Goal: Transaction & Acquisition: Purchase product/service

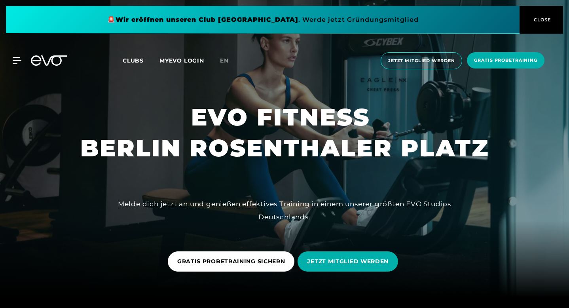
scroll to position [13, 0]
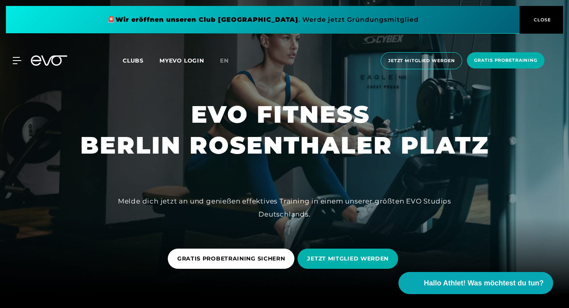
click at [545, 23] on span "CLOSE" at bounding box center [541, 19] width 19 height 7
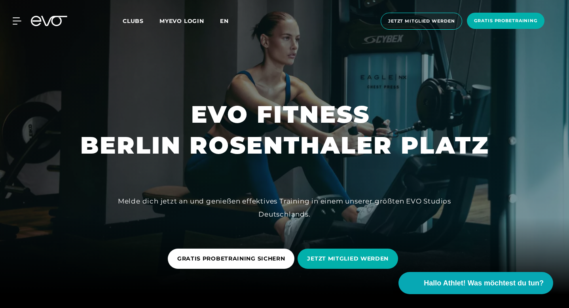
click at [221, 22] on span "en" at bounding box center [224, 20] width 9 height 7
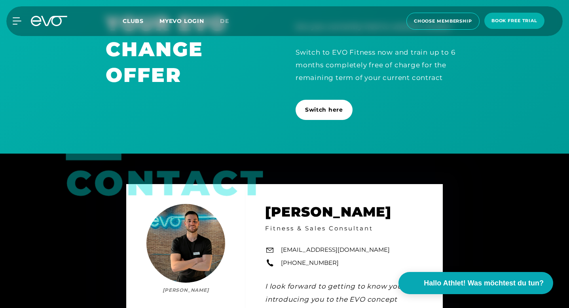
scroll to position [1689, 0]
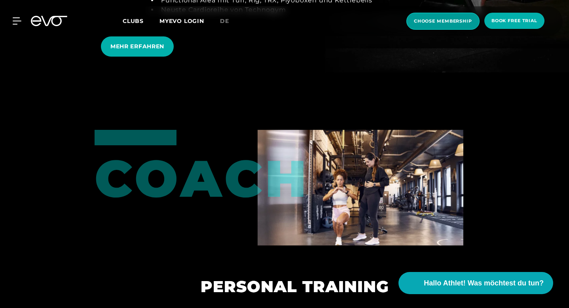
click at [457, 24] on span "choose membership" at bounding box center [443, 21] width 58 height 7
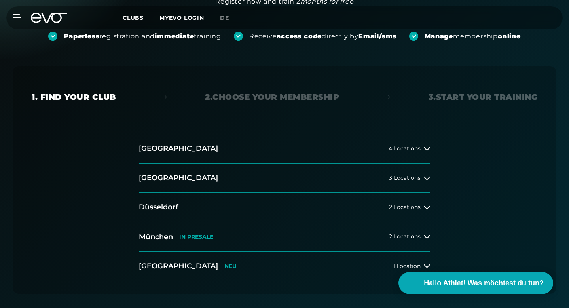
scroll to position [110, 0]
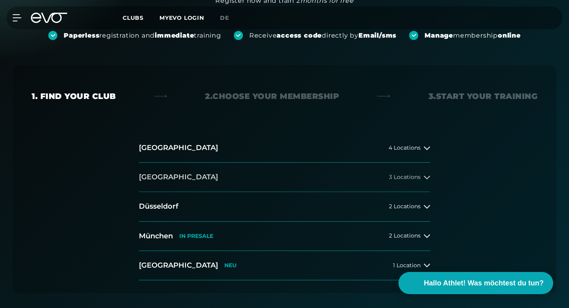
click at [412, 181] on button "[GEOGRAPHIC_DATA] 3 Locations" at bounding box center [284, 177] width 291 height 29
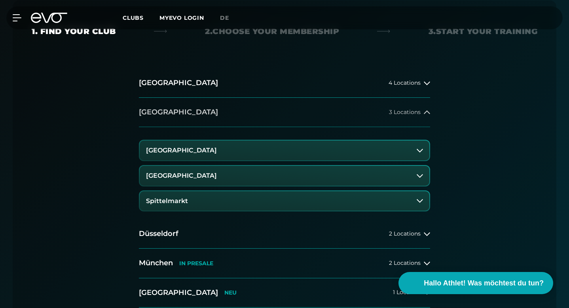
scroll to position [175, 0]
click at [415, 204] on button "Spittelmarkt" at bounding box center [285, 200] width 290 height 20
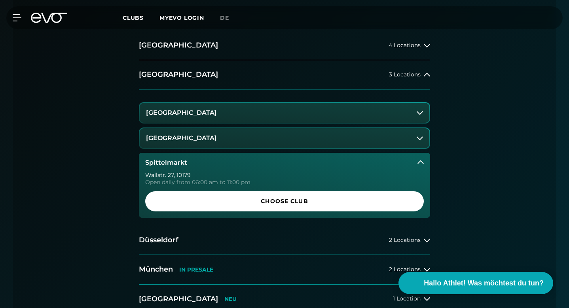
scroll to position [232, 0]
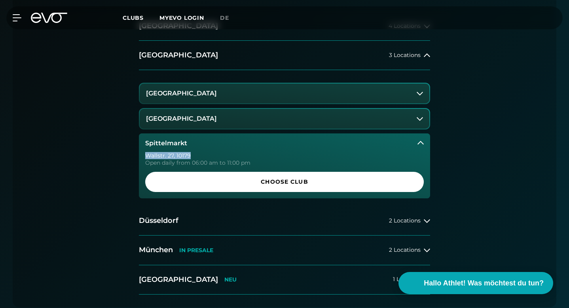
drag, startPoint x: 194, startPoint y: 155, endPoint x: 144, endPoint y: 156, distance: 49.9
click at [144, 156] on div "[STREET_ADDRESS] Open daily from 06:00 am to 11:00 pm Choose Club" at bounding box center [284, 176] width 291 height 46
copy div "[STREET_ADDRESS]"
click at [335, 120] on button "[GEOGRAPHIC_DATA]" at bounding box center [285, 119] width 290 height 20
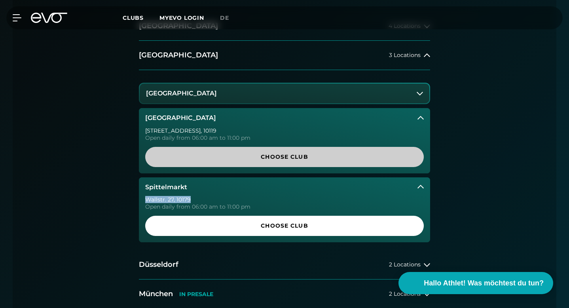
click at [319, 153] on span "Choose Club" at bounding box center [285, 157] width 260 height 8
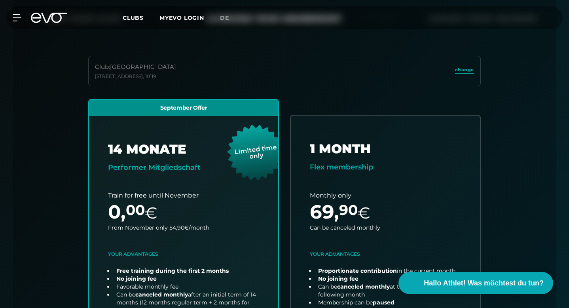
scroll to position [175, 0]
